Goal: Information Seeking & Learning: Learn about a topic

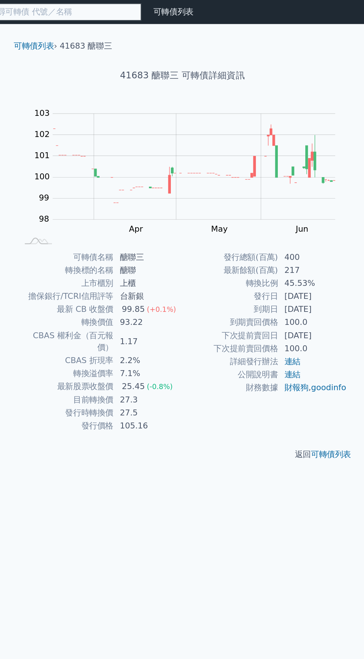
click at [56, 11] on input at bounding box center [92, 9] width 119 height 13
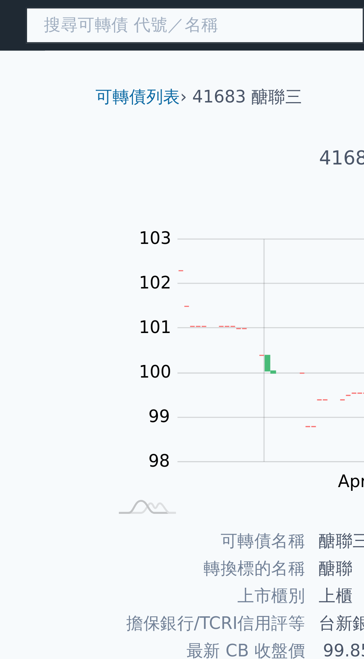
click at [42, 10] on input at bounding box center [92, 9] width 119 height 13
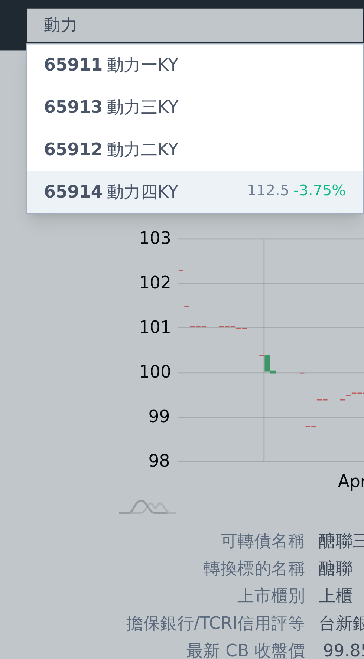
type input "動力"
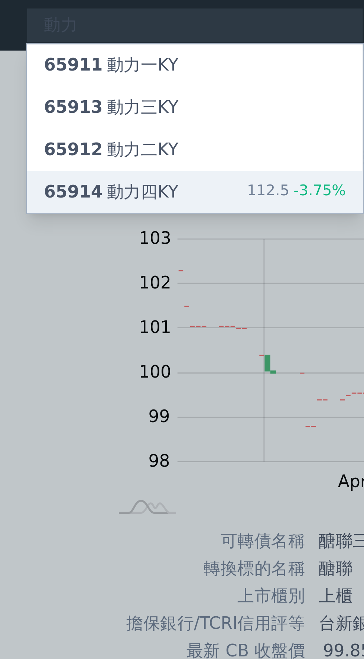
click at [66, 69] on div "65914 動力[GEOGRAPHIC_DATA]" at bounding box center [62, 67] width 47 height 9
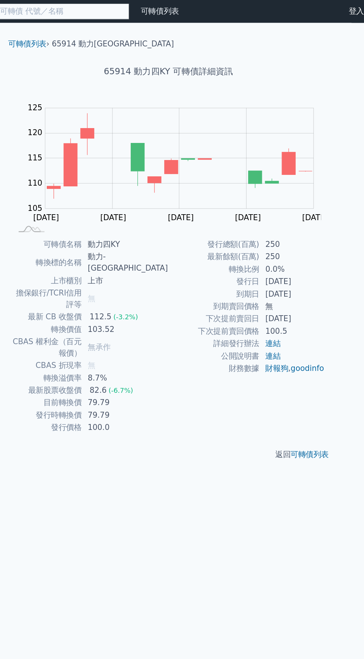
click at [76, 10] on input at bounding box center [92, 9] width 119 height 13
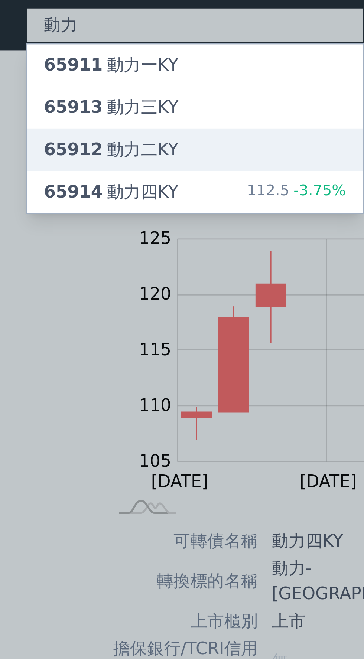
type input "動力"
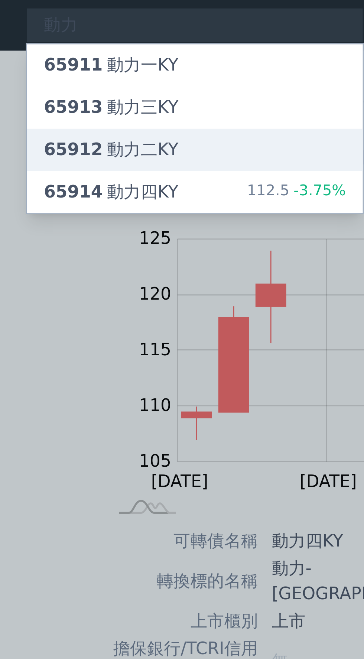
click at [54, 54] on span "65912" at bounding box center [49, 52] width 21 height 7
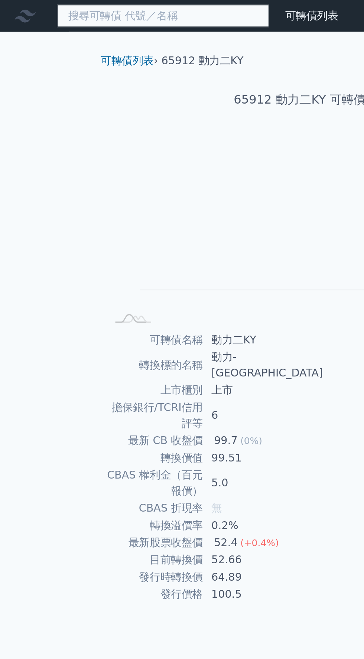
click at [41, 6] on input at bounding box center [92, 9] width 119 height 13
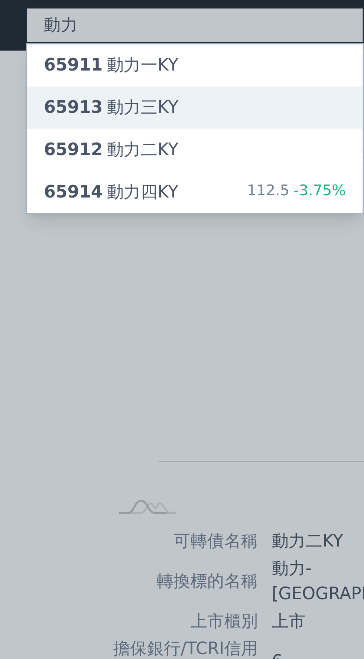
type input "動力"
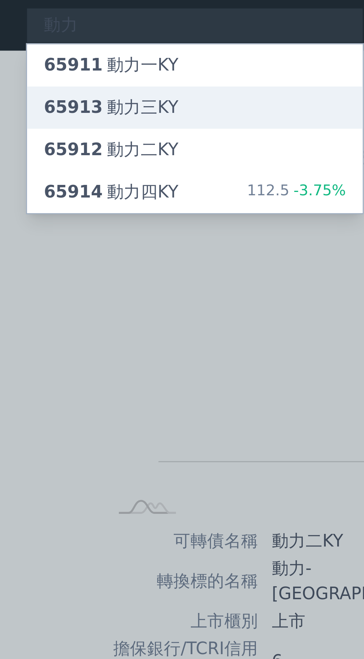
click at [55, 39] on span "65913" at bounding box center [49, 37] width 21 height 7
